Goal: Check status: Check status

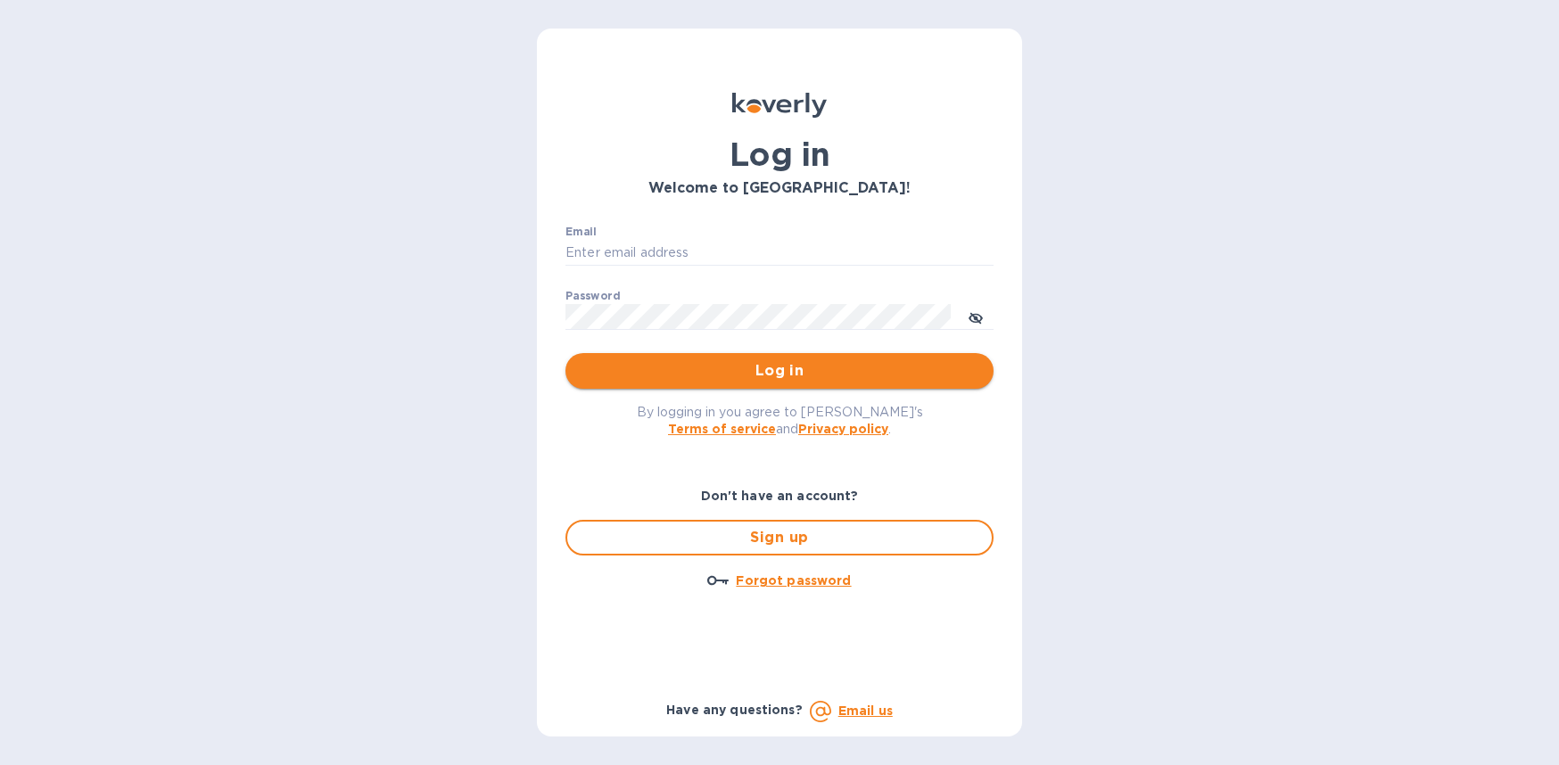
type input "[EMAIL_ADDRESS][DOMAIN_NAME]"
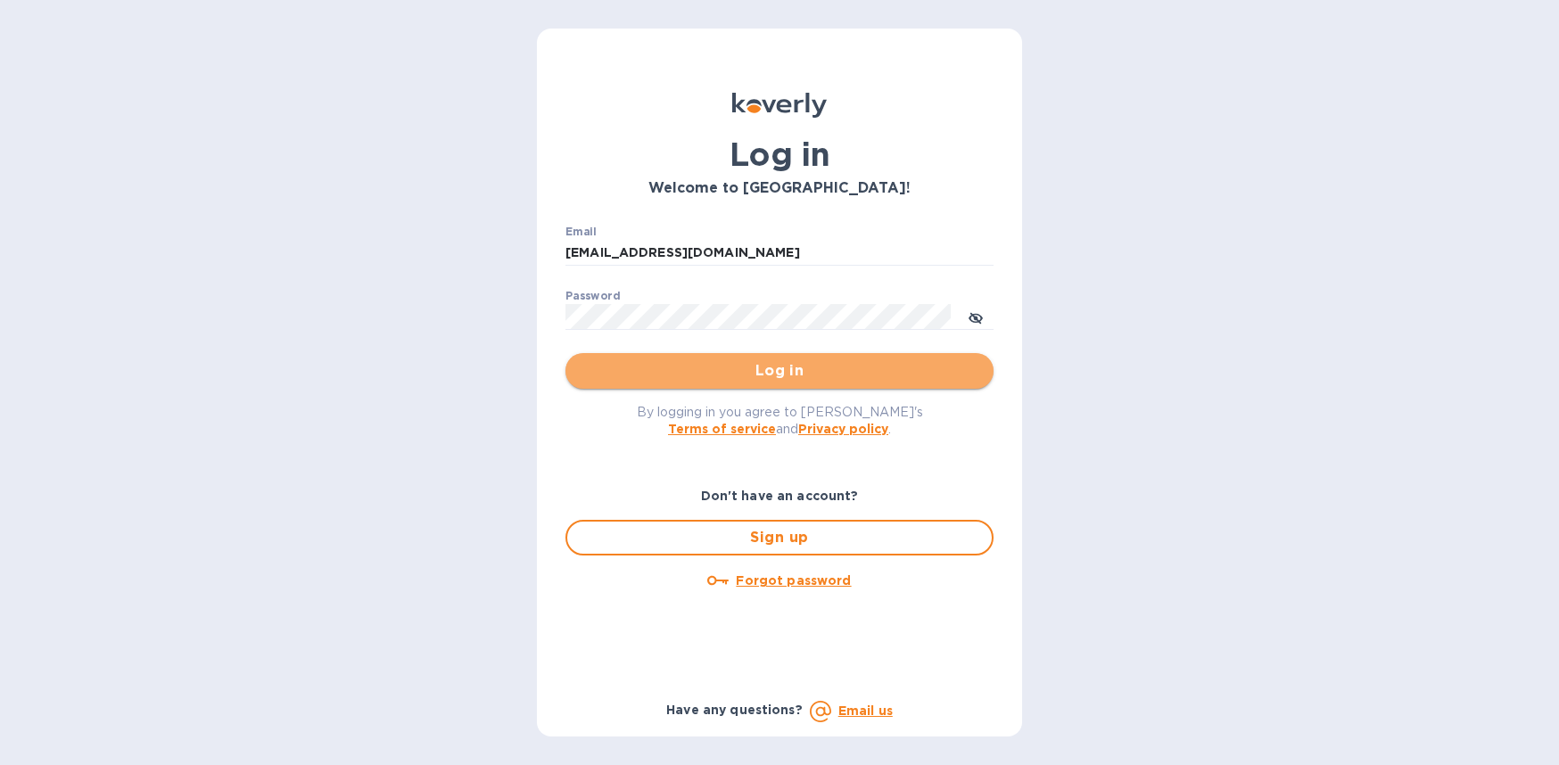
click at [762, 369] on span "Log in" at bounding box center [780, 370] width 400 height 21
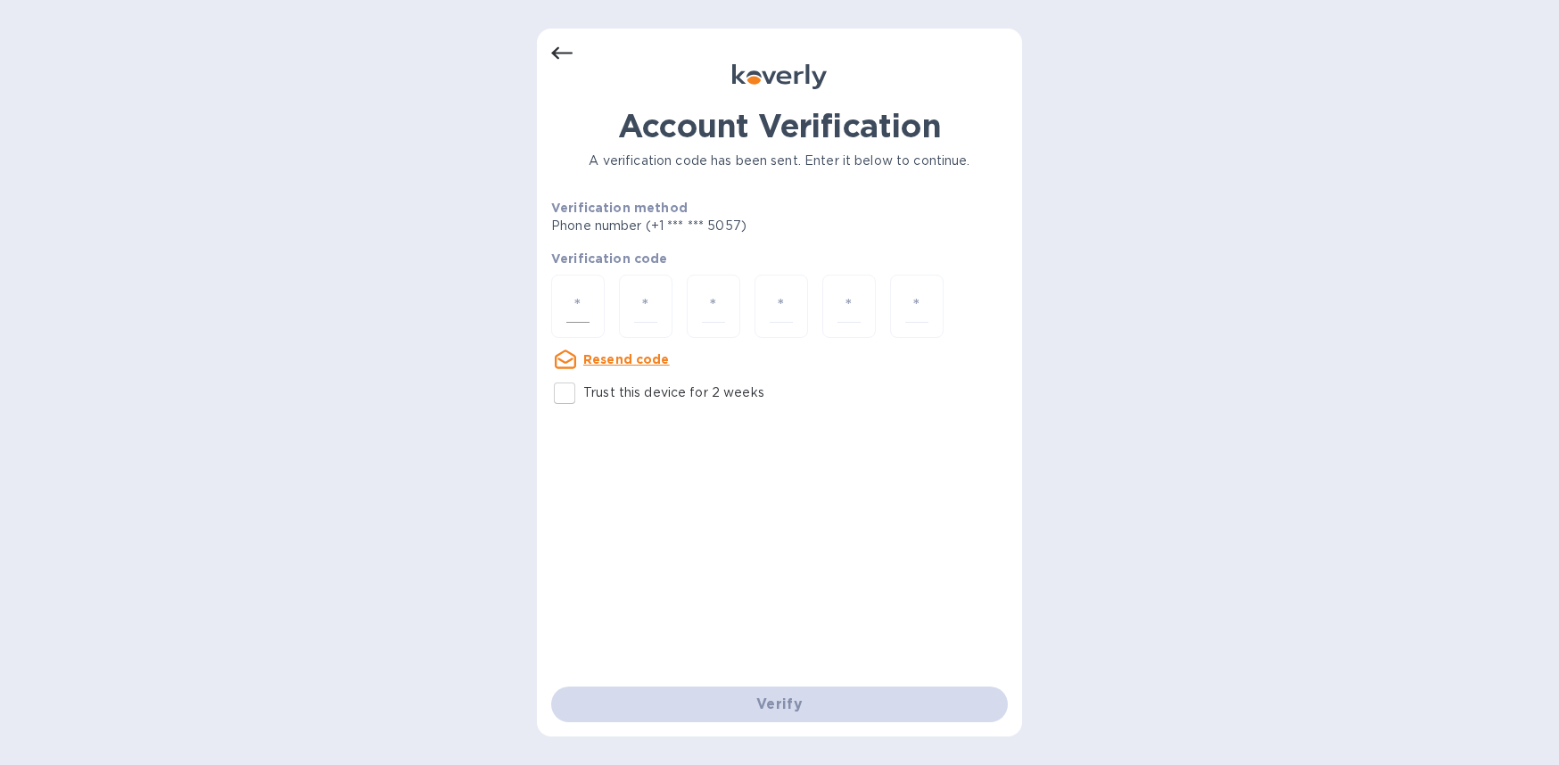
click at [562, 300] on div at bounding box center [578, 306] width 54 height 63
type input "2"
type input "7"
type input "3"
type input "2"
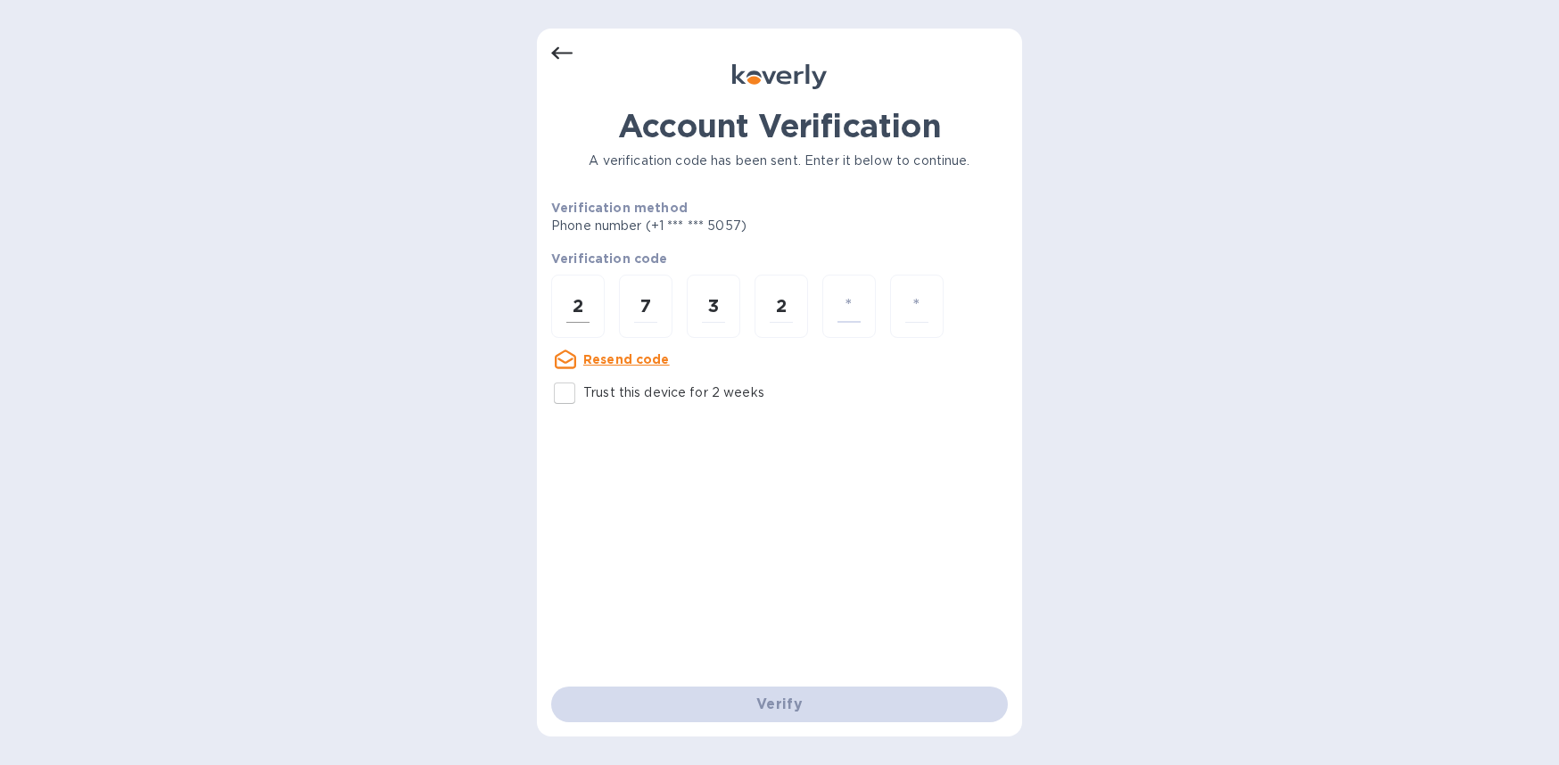
type input "1"
type input "8"
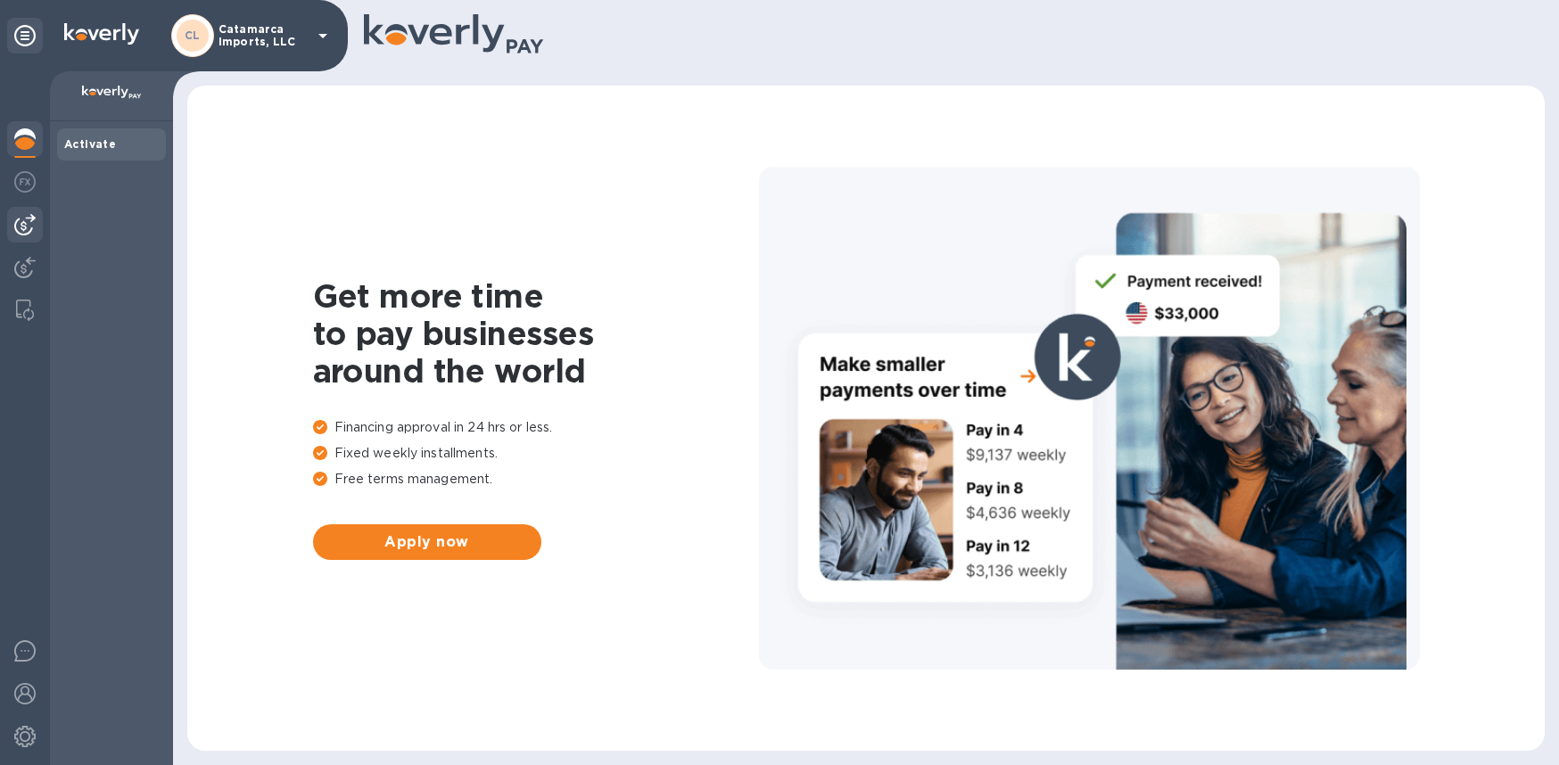
click at [23, 219] on img at bounding box center [24, 224] width 21 height 21
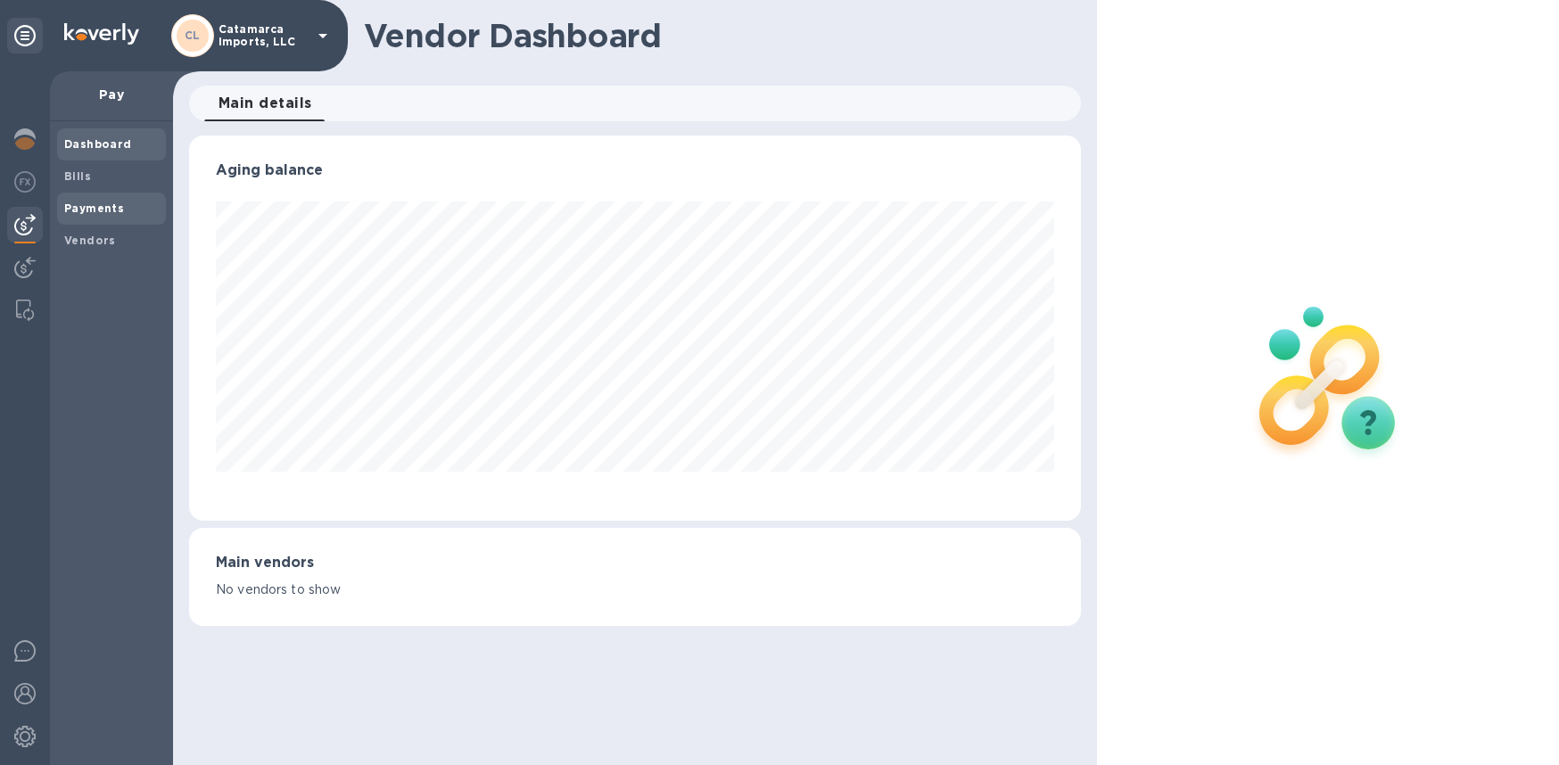
scroll to position [385, 892]
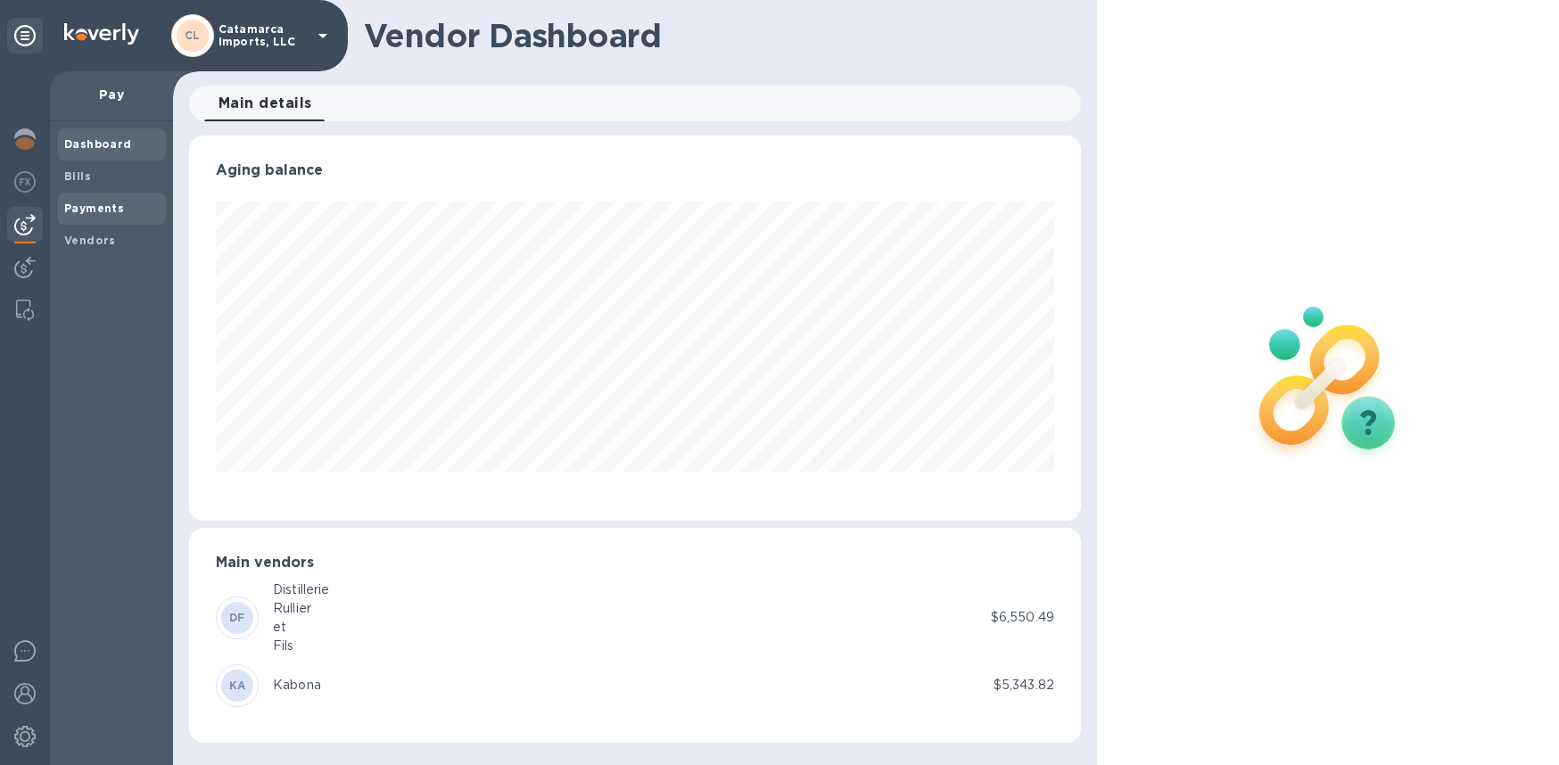
click at [78, 210] on b "Payments" at bounding box center [94, 208] width 60 height 13
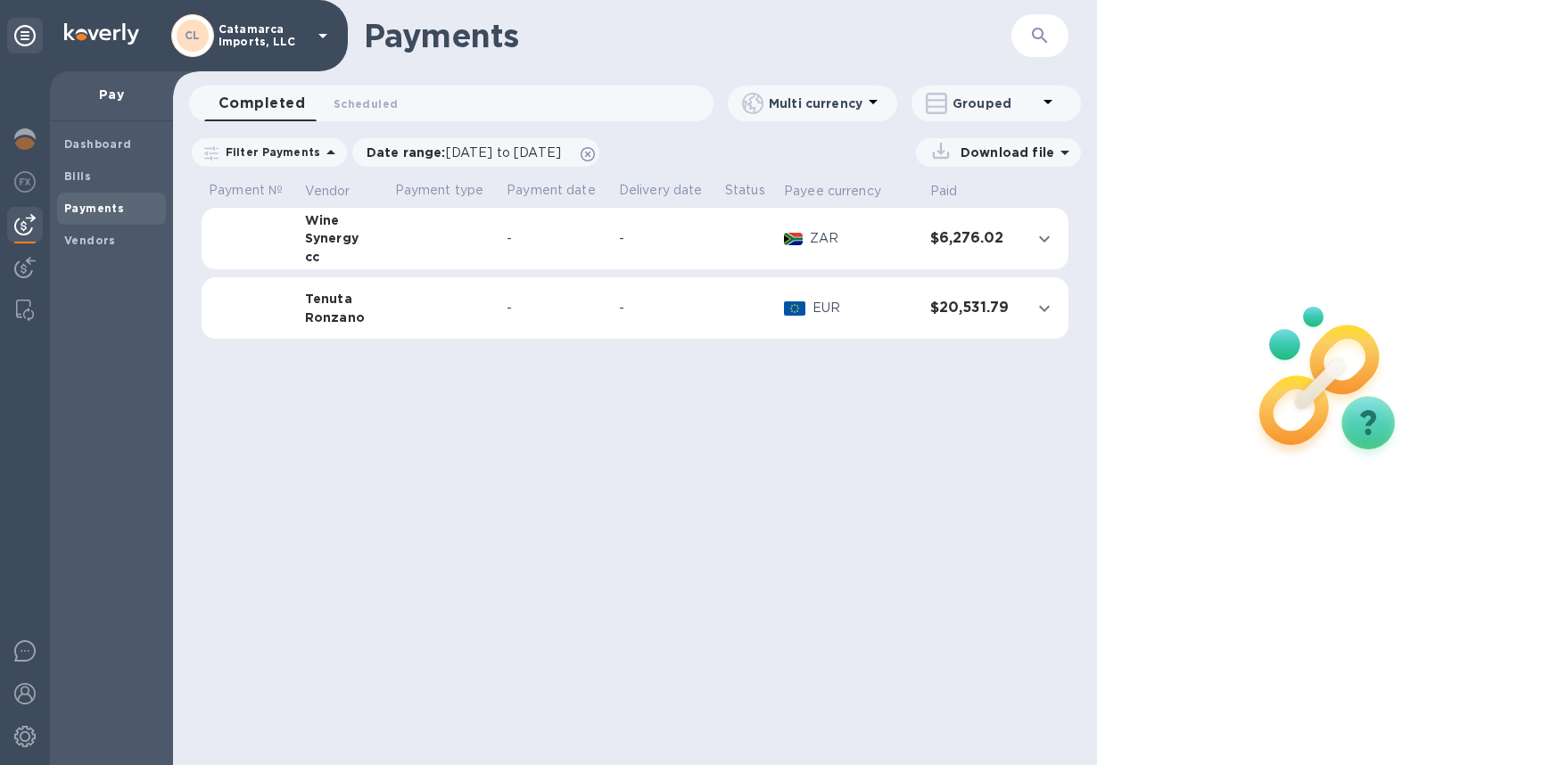
click at [964, 300] on h3 "$20,531.79" at bounding box center [973, 308] width 87 height 17
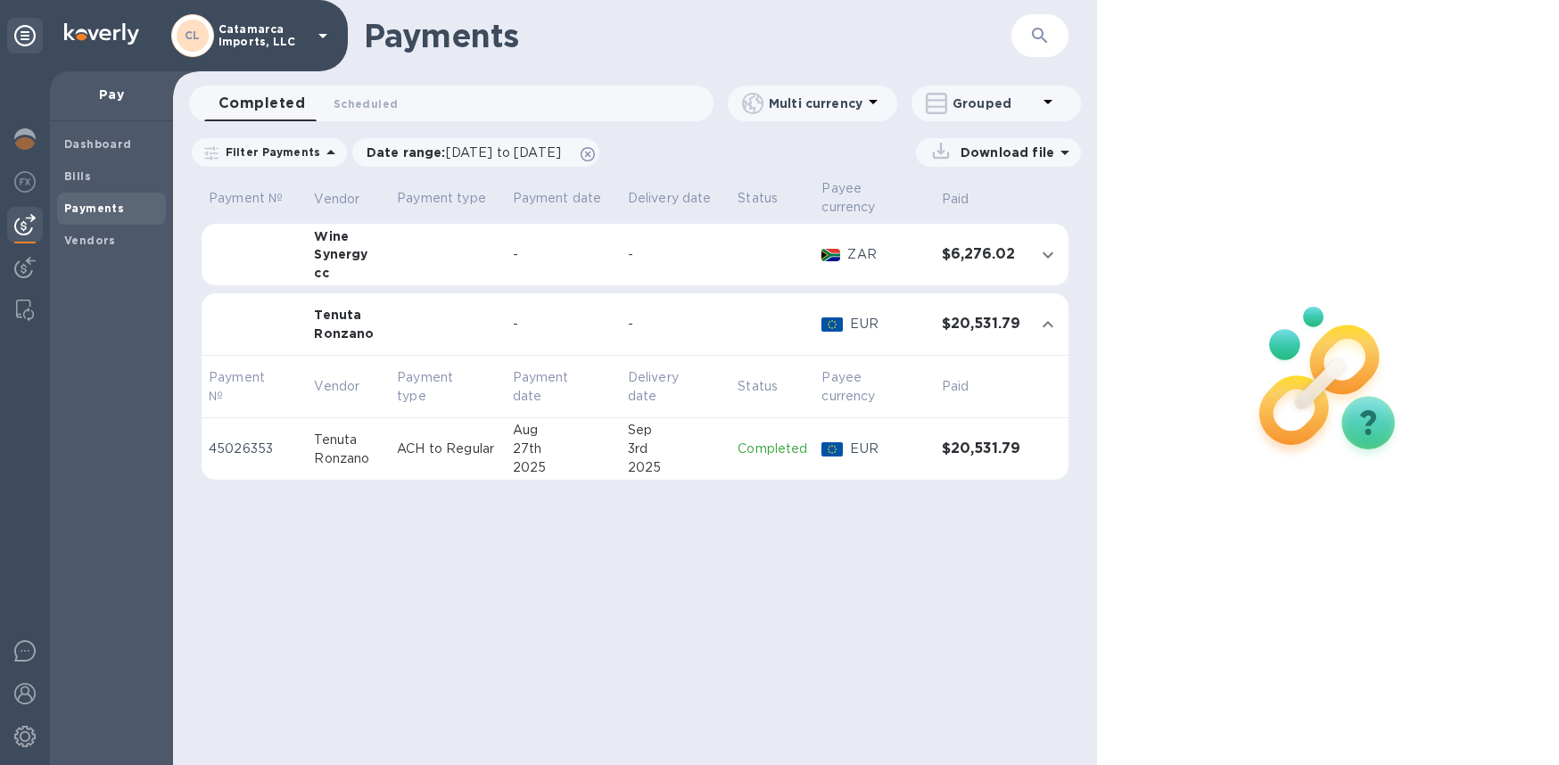
click at [965, 441] on h3 "$20,531.79" at bounding box center [981, 449] width 78 height 17
